Goal: Register for event/course: Sign up to attend an event or enroll in a course

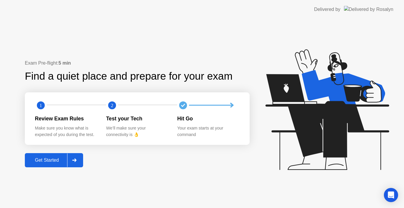
click at [72, 161] on div at bounding box center [74, 161] width 14 height 14
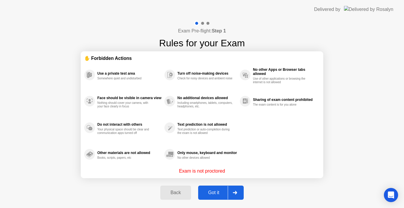
click at [236, 195] on div at bounding box center [235, 193] width 14 height 14
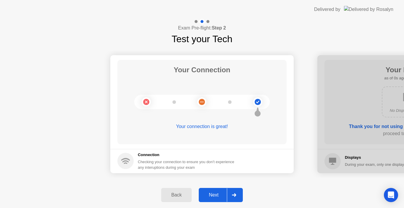
click at [236, 195] on icon at bounding box center [234, 196] width 4 height 4
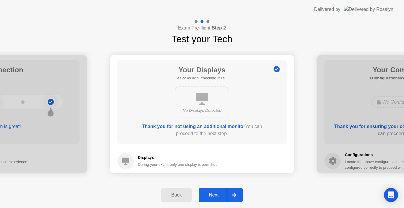
click at [238, 194] on div at bounding box center [234, 196] width 14 height 14
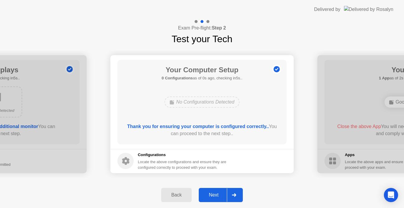
click at [238, 194] on div at bounding box center [234, 196] width 14 height 14
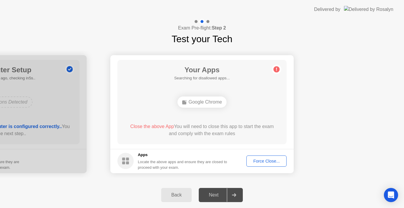
click at [238, 194] on div at bounding box center [234, 196] width 14 height 14
click at [235, 199] on div at bounding box center [234, 196] width 14 height 14
click at [264, 160] on div "Force Close..." at bounding box center [266, 161] width 36 height 5
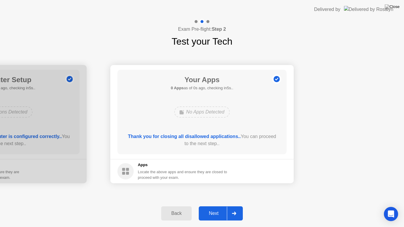
click at [223, 207] on button "Next" at bounding box center [221, 213] width 44 height 14
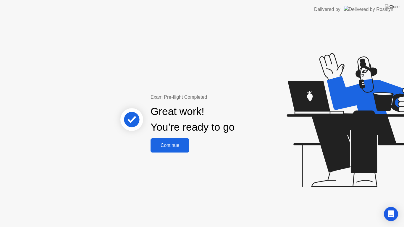
click at [182, 143] on div "Continue" at bounding box center [169, 145] width 35 height 5
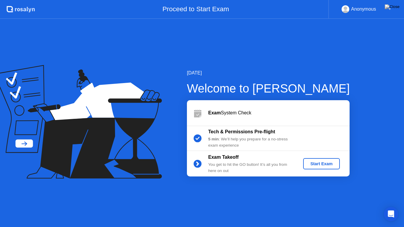
click at [305, 161] on button "Start Exam" at bounding box center [321, 163] width 36 height 11
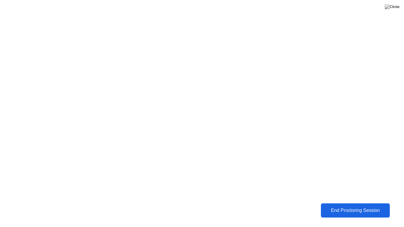
click at [339, 208] on button "End Proctoring Session" at bounding box center [355, 210] width 75 height 15
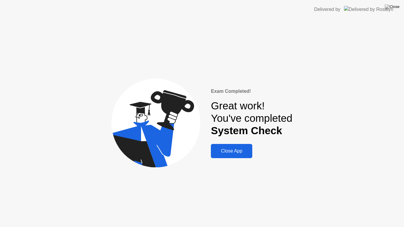
click at [242, 154] on div "Close App" at bounding box center [232, 150] width 38 height 5
